Goal: Transaction & Acquisition: Purchase product/service

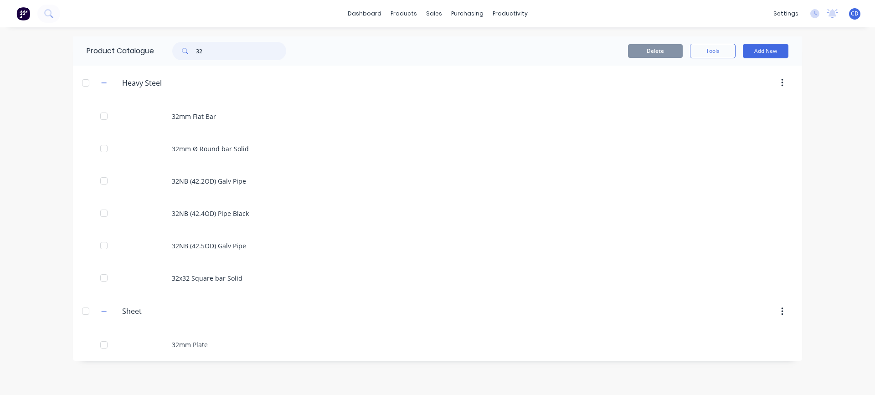
click at [227, 53] on input "32" at bounding box center [241, 51] width 90 height 18
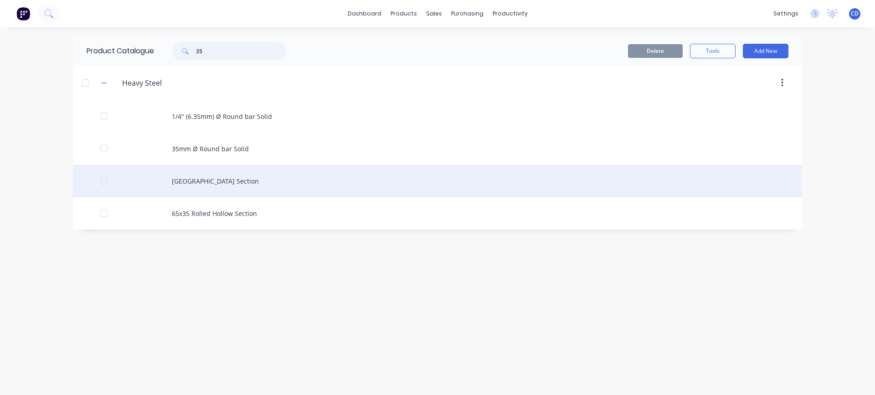
type input "35"
click at [226, 176] on div "[GEOGRAPHIC_DATA] Section" at bounding box center [437, 181] width 729 height 32
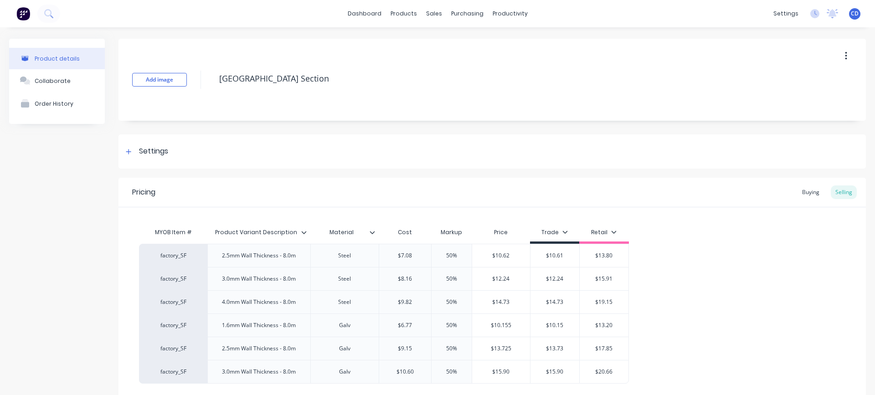
type textarea "x"
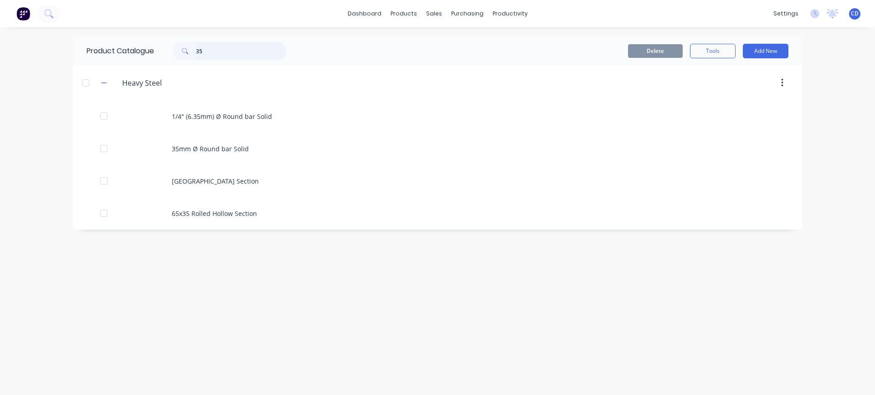
click at [219, 53] on input "35" at bounding box center [241, 51] width 90 height 18
type input "3"
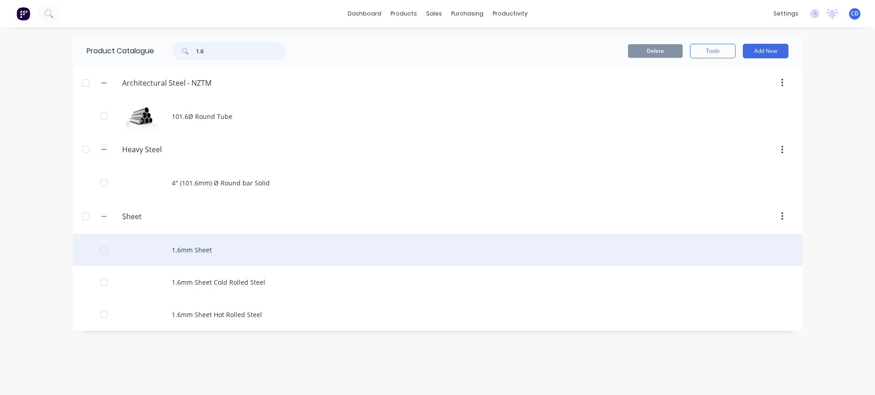
type input "1.6"
click at [192, 250] on div "1.6mm Sheet" at bounding box center [437, 250] width 729 height 32
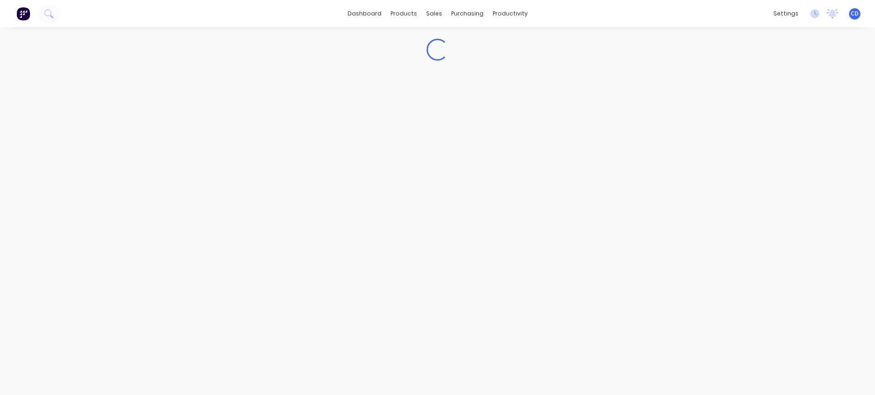
type textarea "x"
